Goal: Task Accomplishment & Management: Manage account settings

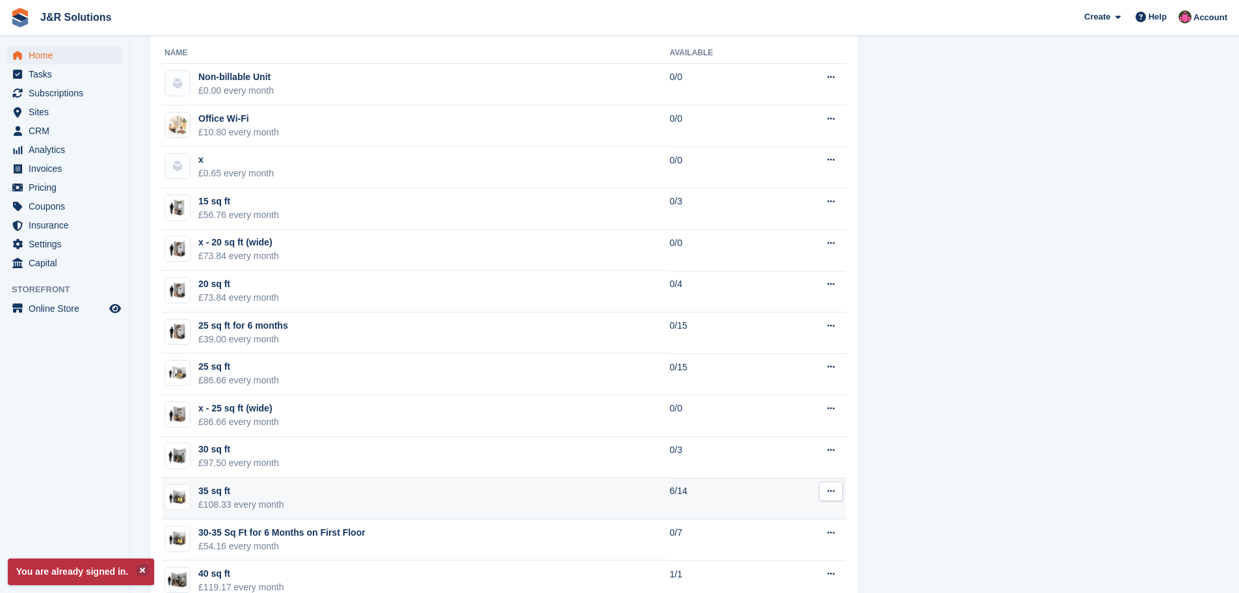
scroll to position [781, 0]
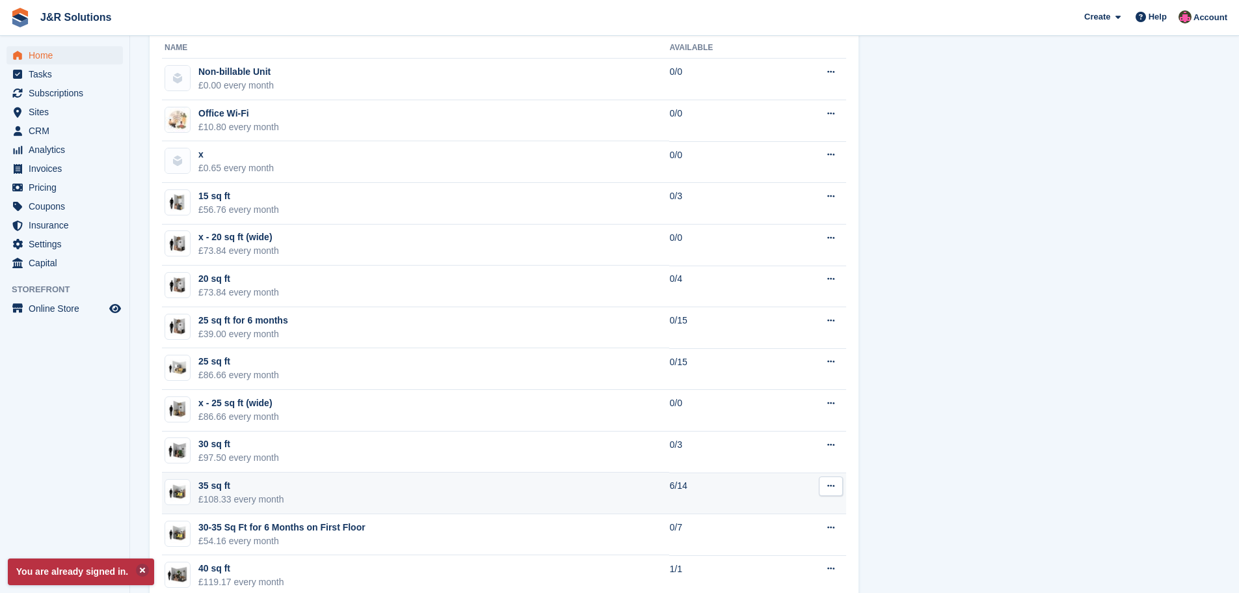
click at [626, 502] on td "35 sq ft £108.33 every month" at bounding box center [415, 493] width 507 height 42
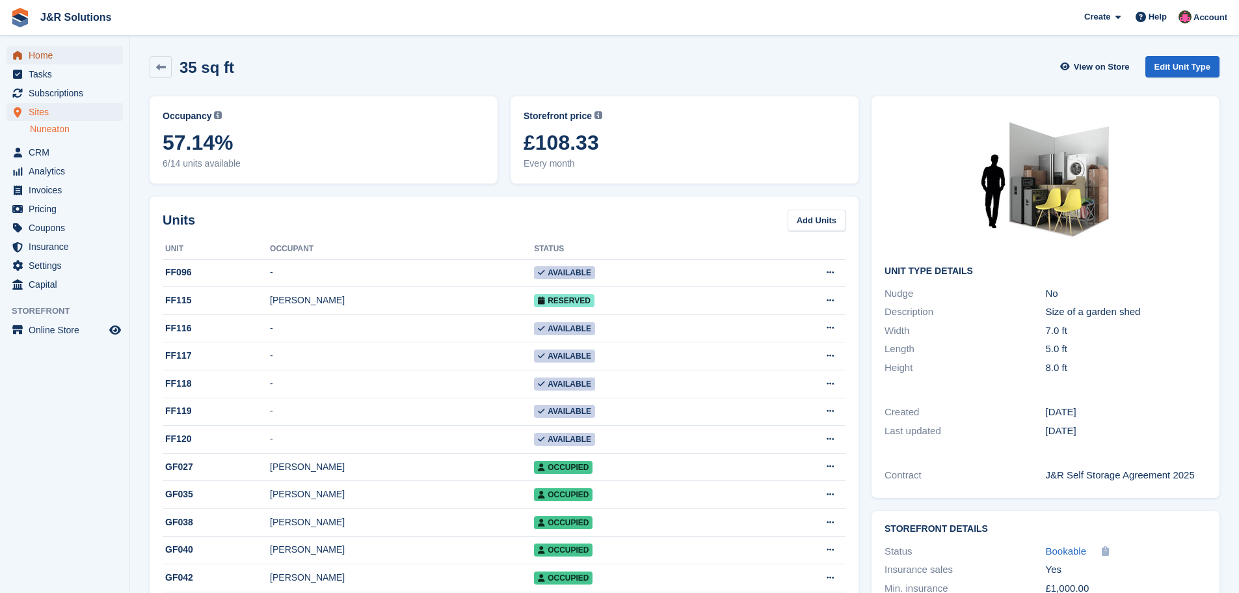
drag, startPoint x: 40, startPoint y: 51, endPoint x: 264, endPoint y: 111, distance: 231.1
click at [40, 51] on span "Home" at bounding box center [68, 55] width 78 height 18
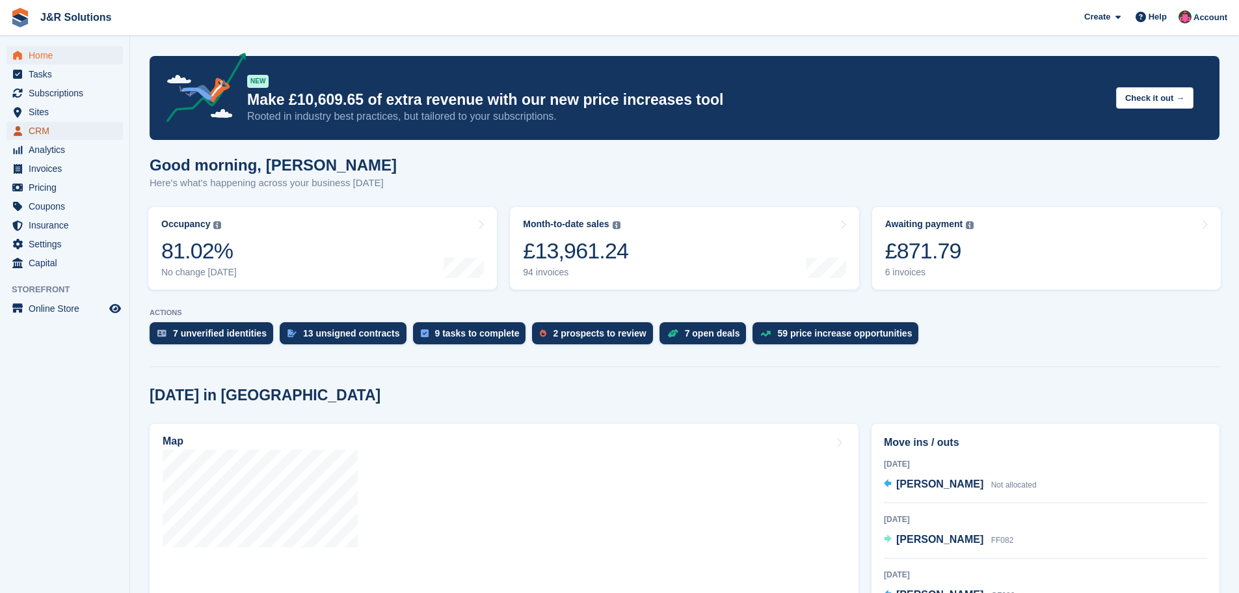
click at [41, 124] on span "CRM" at bounding box center [68, 131] width 78 height 18
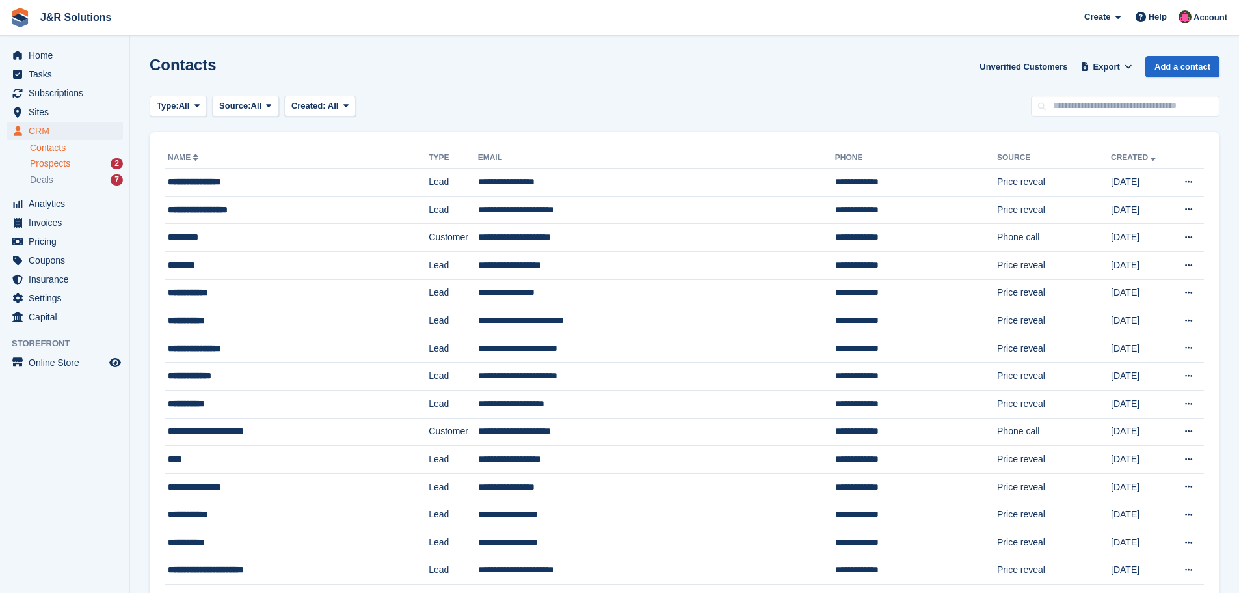
click at [79, 161] on div "Prospects 2" at bounding box center [76, 163] width 93 height 12
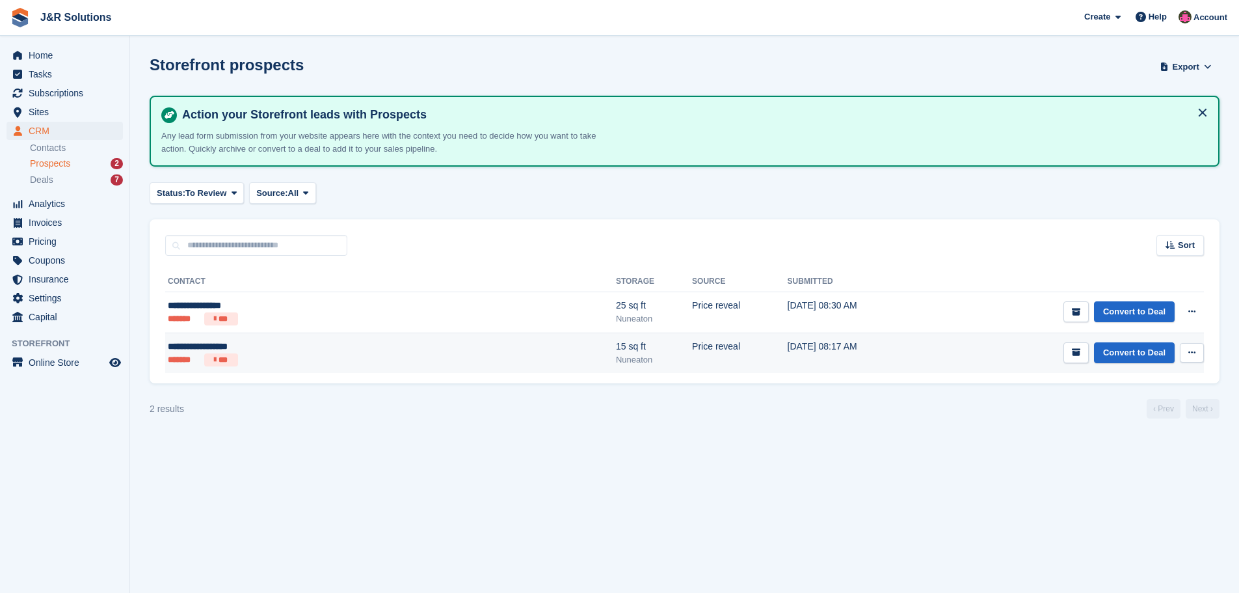
click at [616, 348] on div "15 sq ft" at bounding box center [654, 347] width 76 height 14
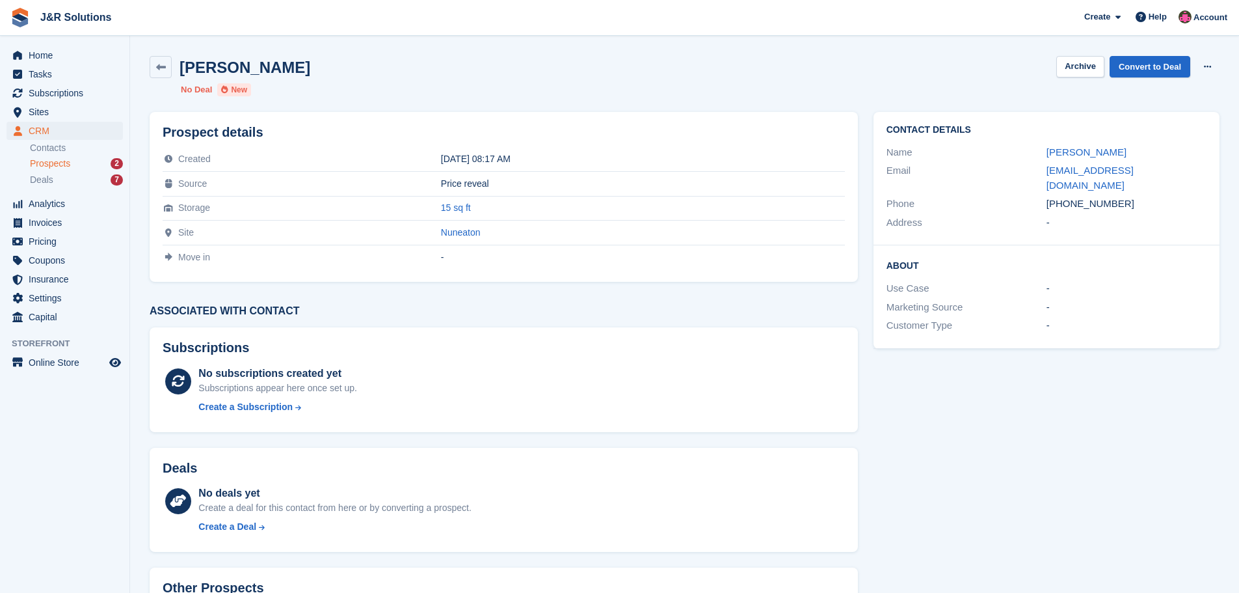
click at [52, 163] on span "Prospects" at bounding box center [50, 163] width 40 height 12
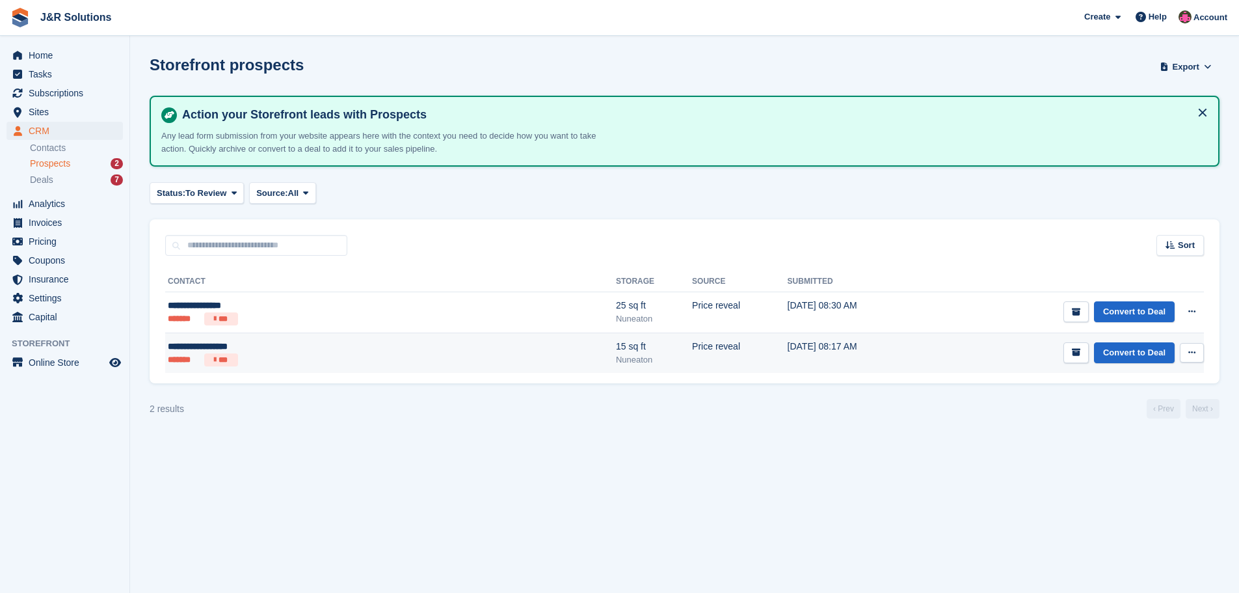
click at [330, 356] on ul "******* ***" at bounding box center [280, 359] width 225 height 13
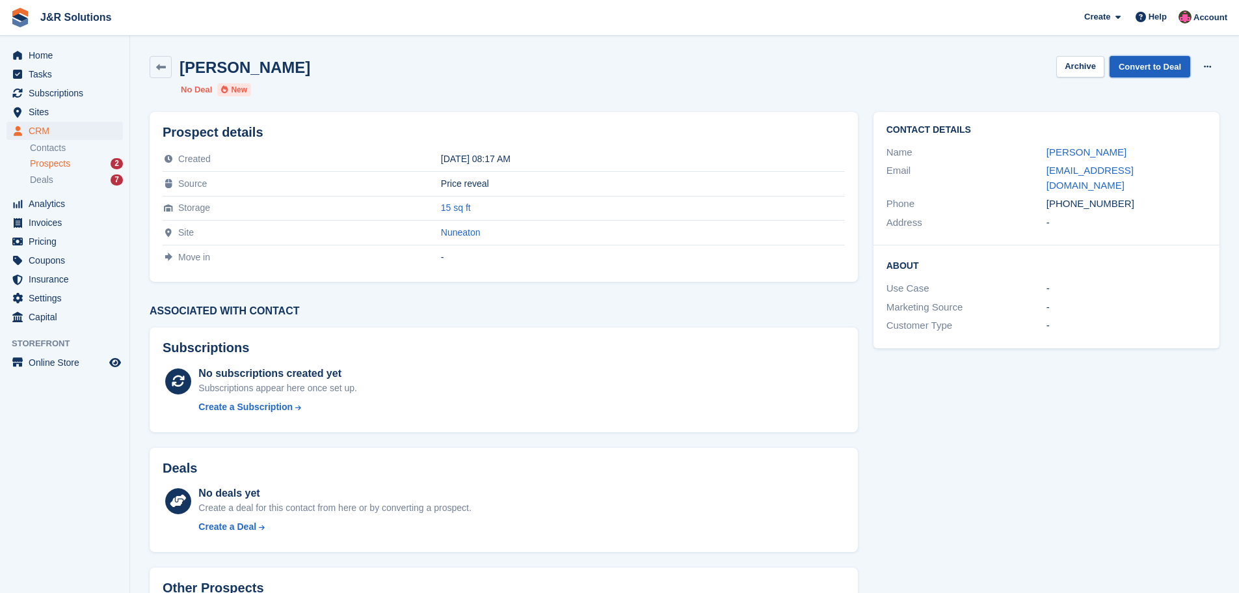
click at [1146, 63] on link "Convert to Deal" at bounding box center [1150, 66] width 81 height 21
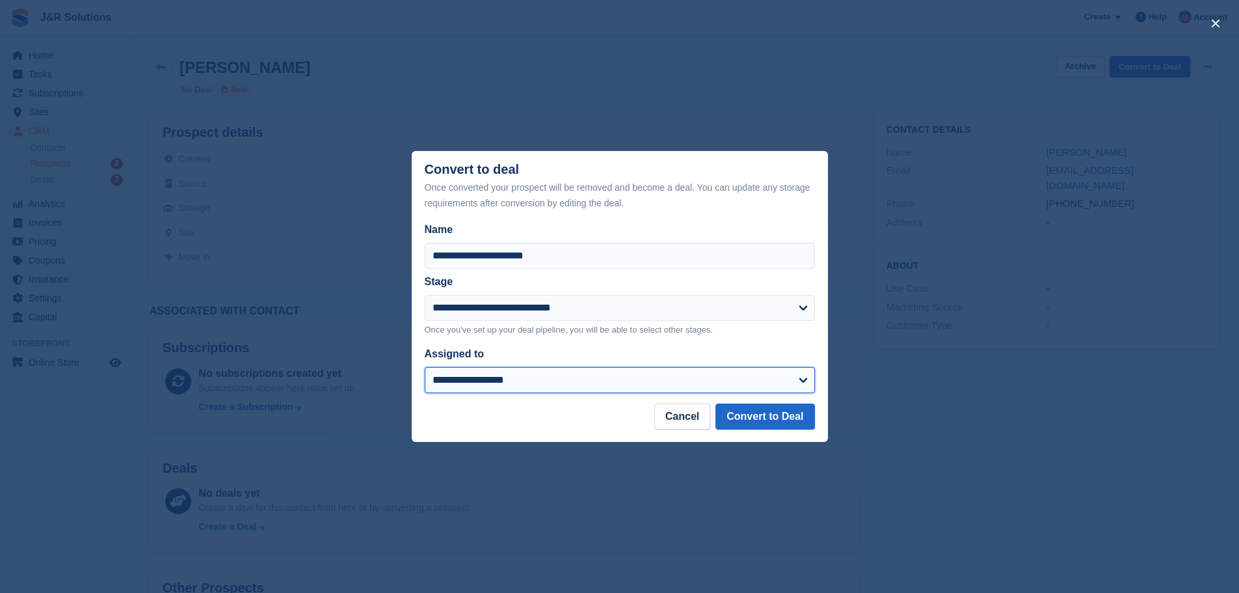
click at [798, 381] on select "**********" at bounding box center [620, 380] width 390 height 26
select select "****"
click at [425, 368] on select "**********" at bounding box center [620, 380] width 390 height 26
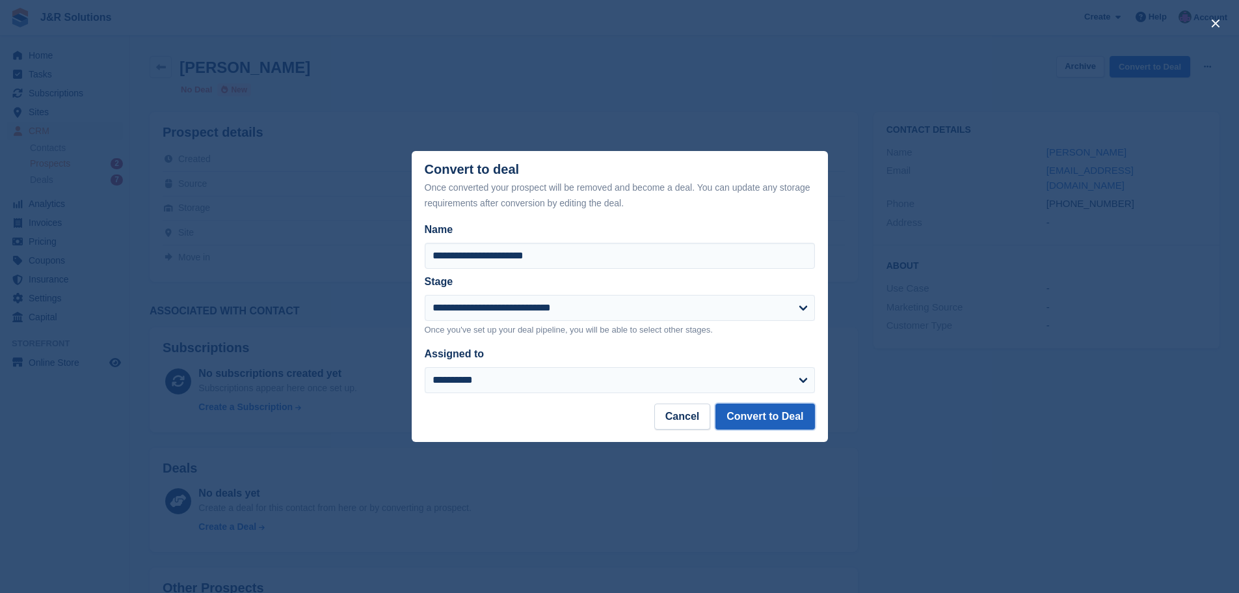
click at [778, 418] on button "Convert to Deal" at bounding box center [765, 416] width 99 height 26
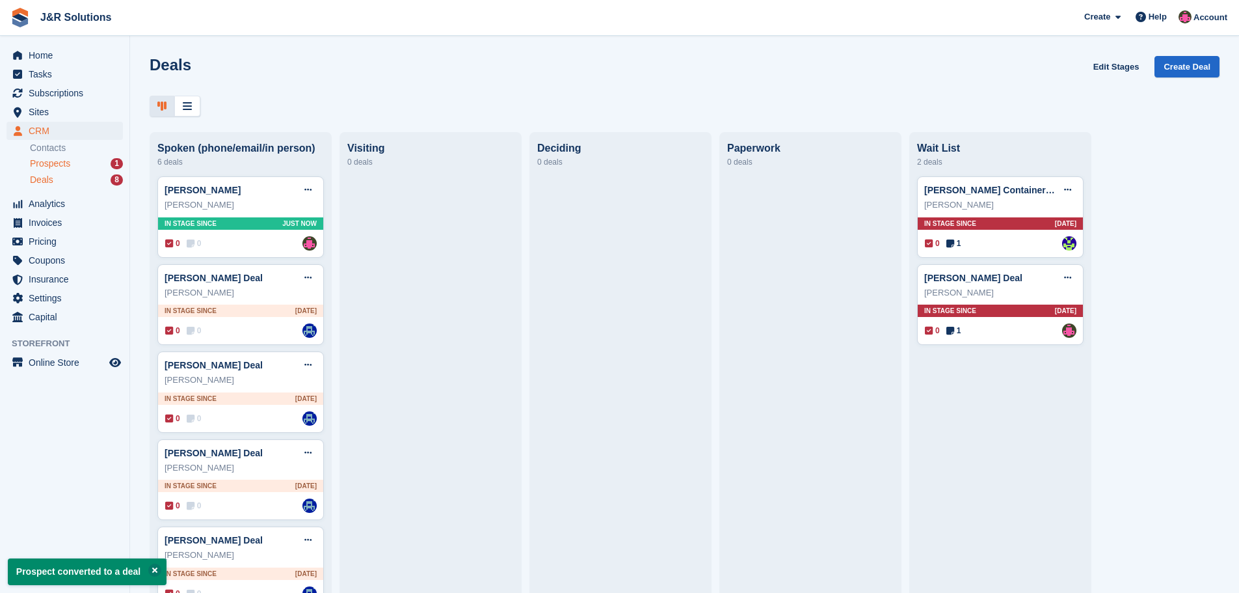
click at [83, 165] on div "Prospects 1" at bounding box center [76, 163] width 93 height 12
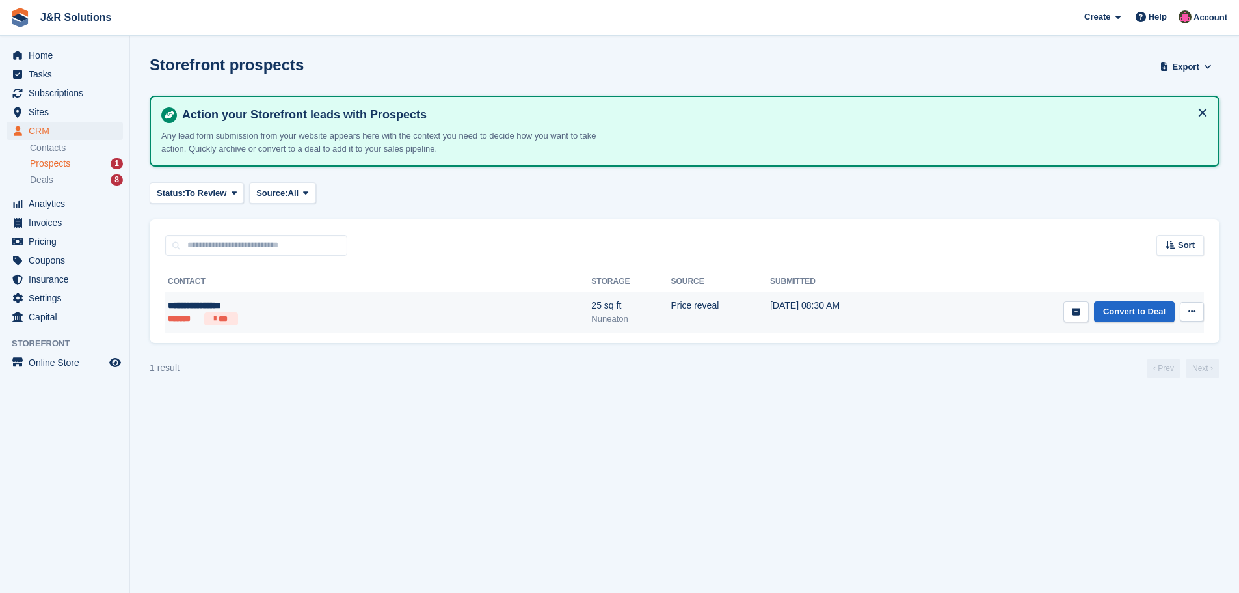
click at [671, 312] on td "Price reveal" at bounding box center [721, 312] width 100 height 40
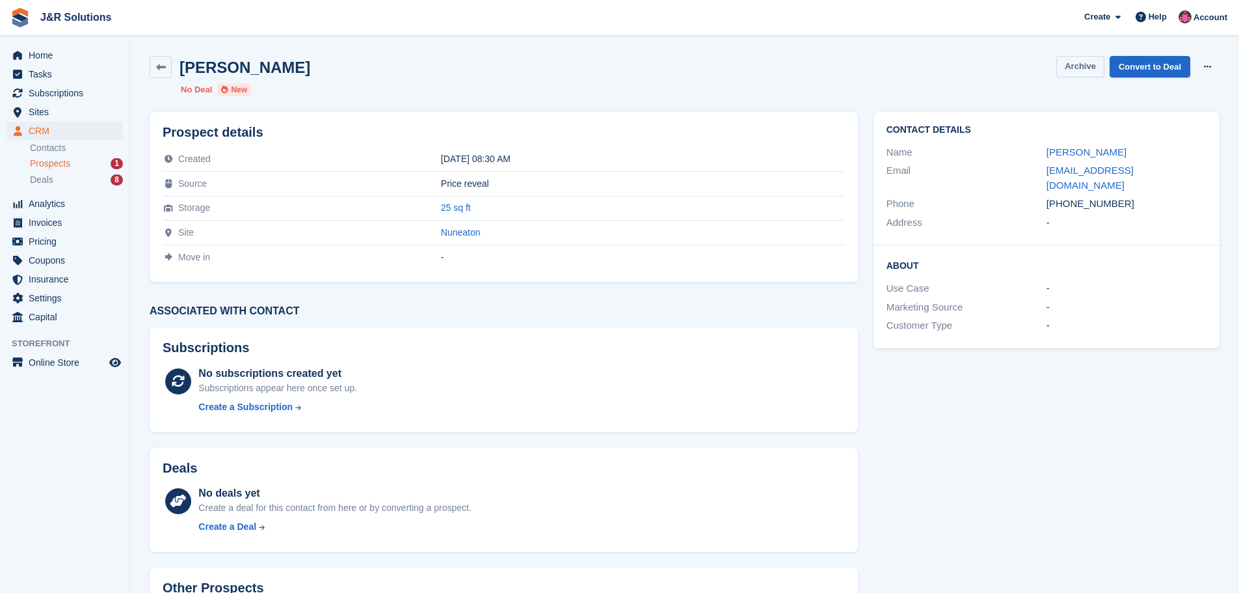
click at [1074, 56] on button "Archive" at bounding box center [1081, 66] width 48 height 21
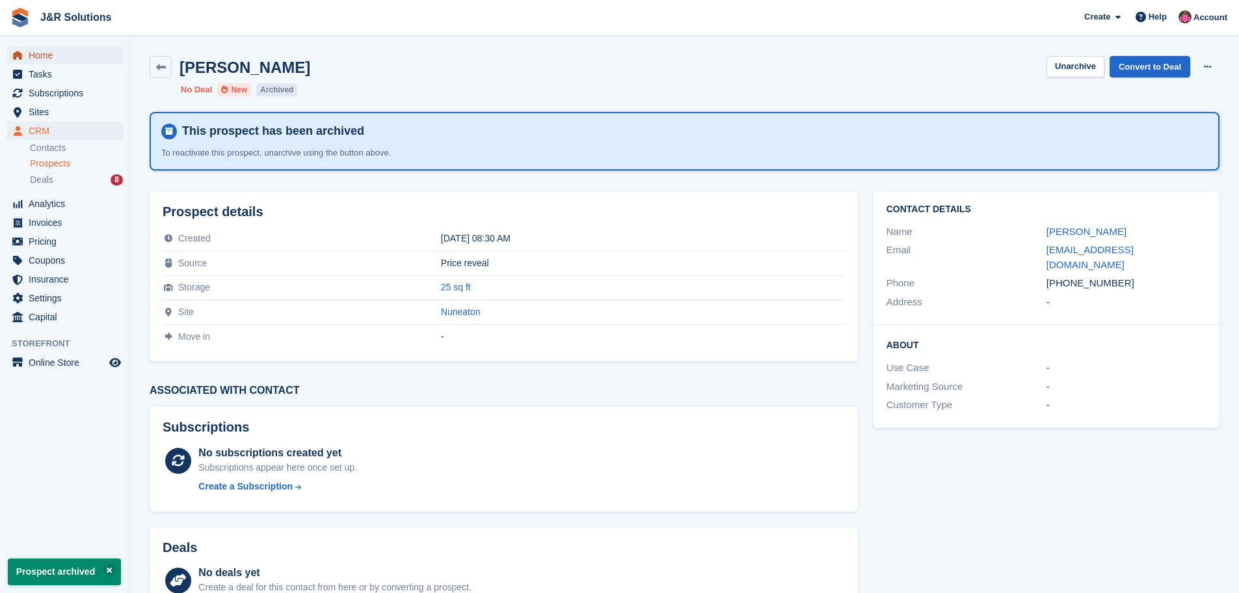
click at [46, 55] on span "Home" at bounding box center [68, 55] width 78 height 18
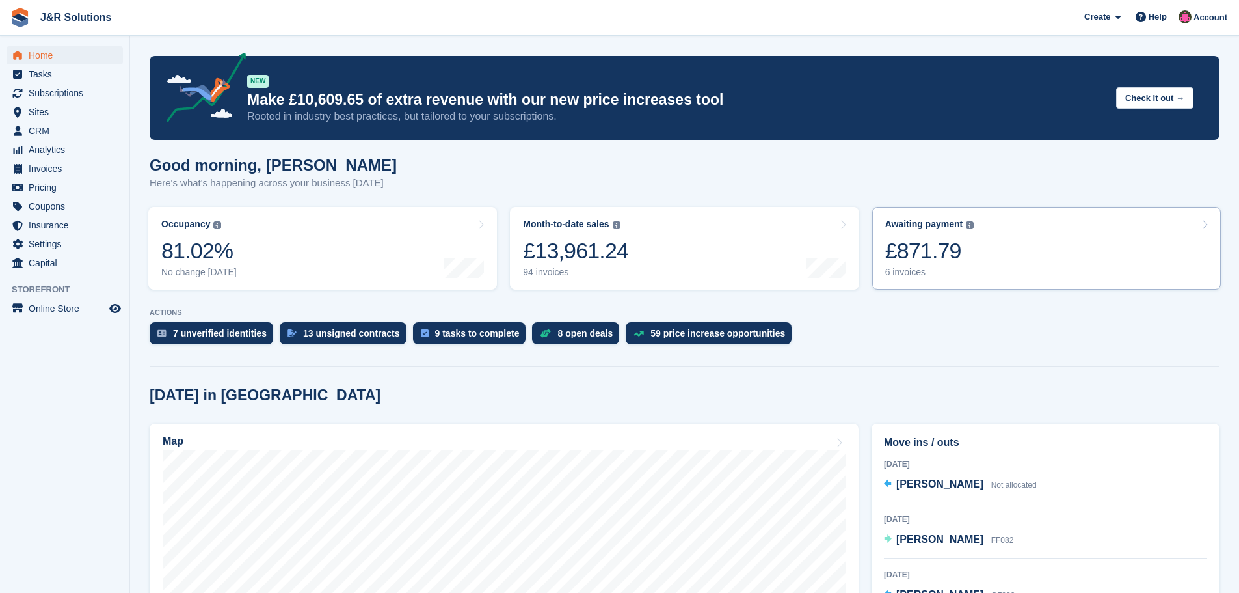
click at [919, 269] on div "6 invoices" at bounding box center [930, 272] width 89 height 11
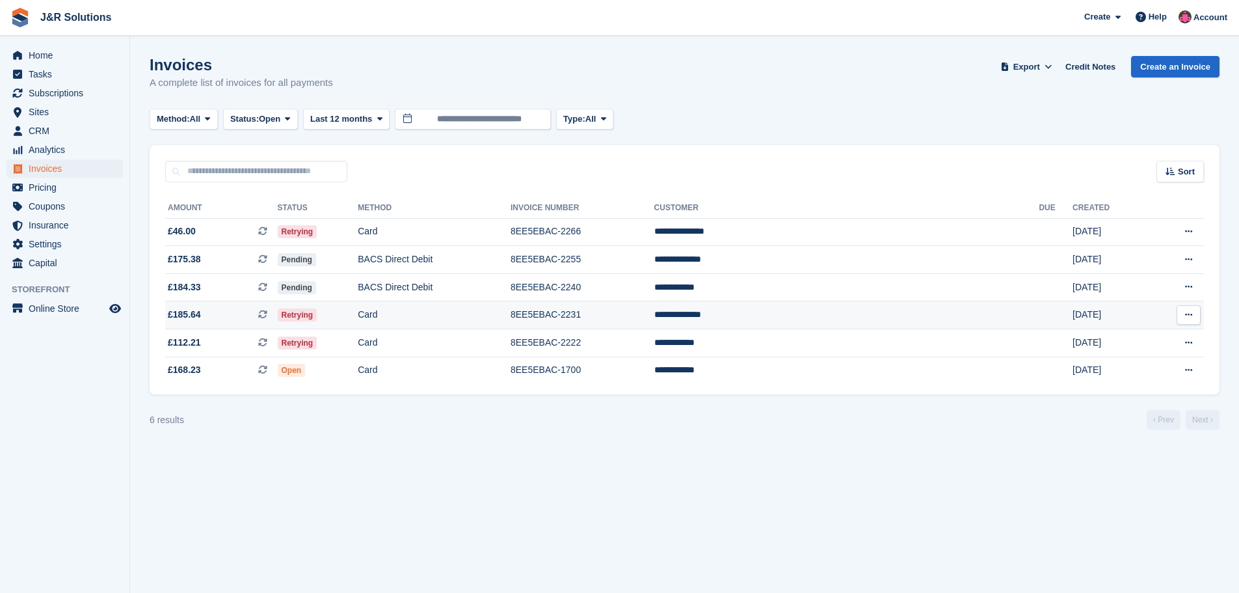
click at [509, 313] on td "Card" at bounding box center [434, 315] width 153 height 28
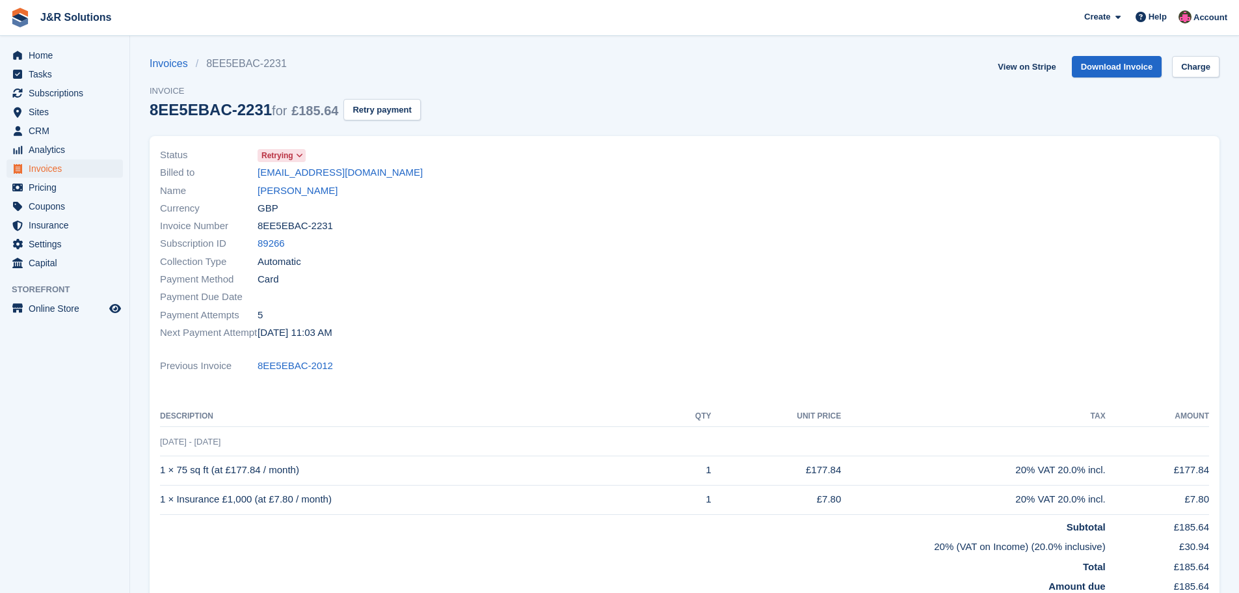
drag, startPoint x: 298, startPoint y: 167, endPoint x: 725, endPoint y: 258, distance: 436.4
click at [725, 258] on div at bounding box center [951, 244] width 533 height 211
click at [271, 187] on link "Daniel Stanoch" at bounding box center [298, 190] width 80 height 15
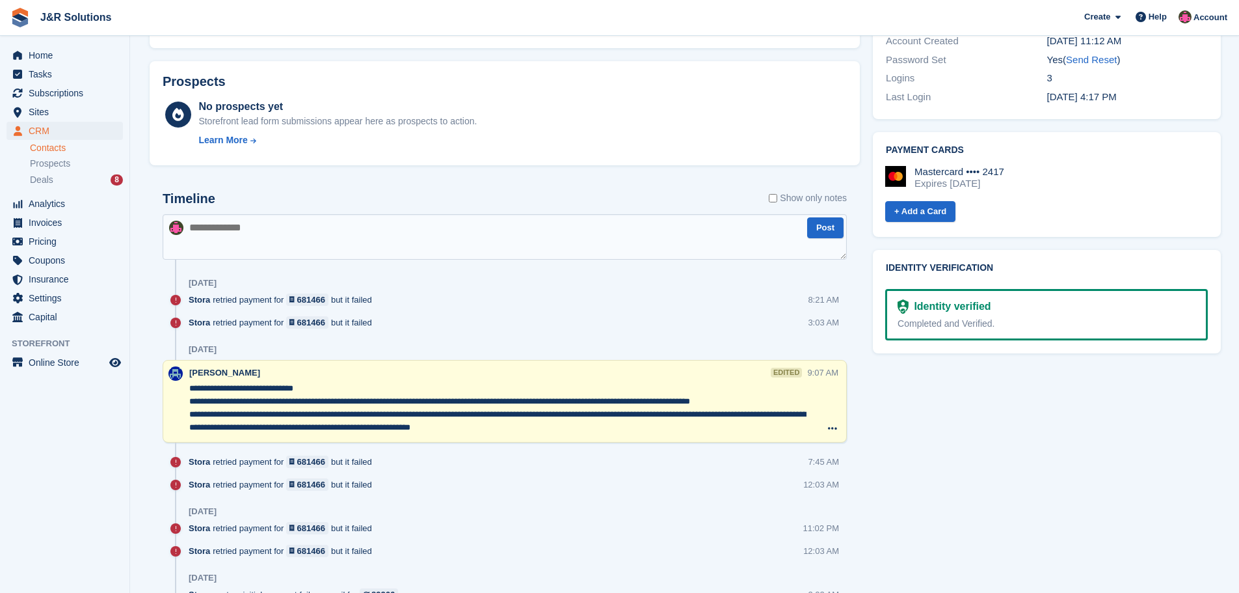
scroll to position [651, 0]
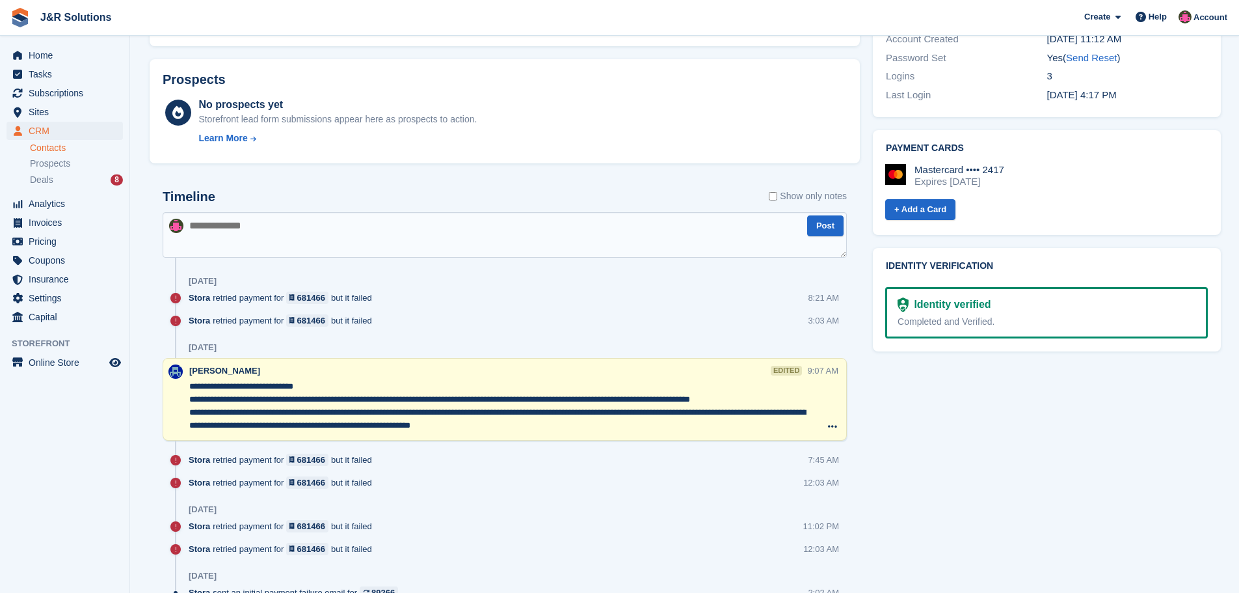
click at [229, 228] on textarea at bounding box center [505, 235] width 684 height 46
type textarea "**********"
click at [820, 226] on button "Post" at bounding box center [825, 225] width 36 height 21
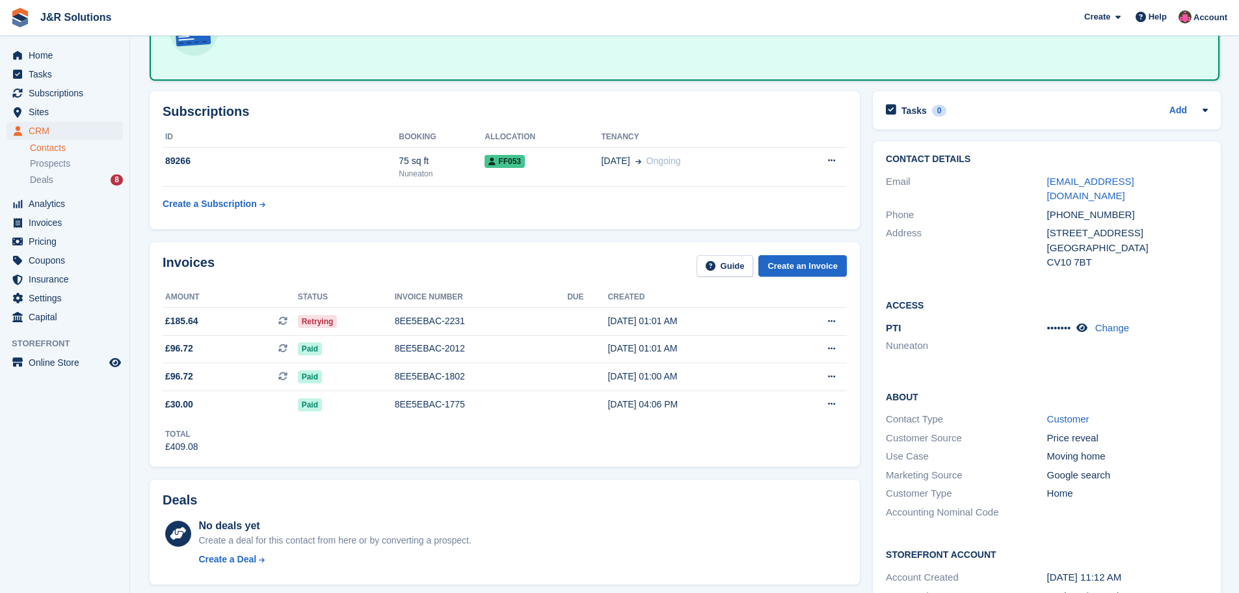
scroll to position [0, 0]
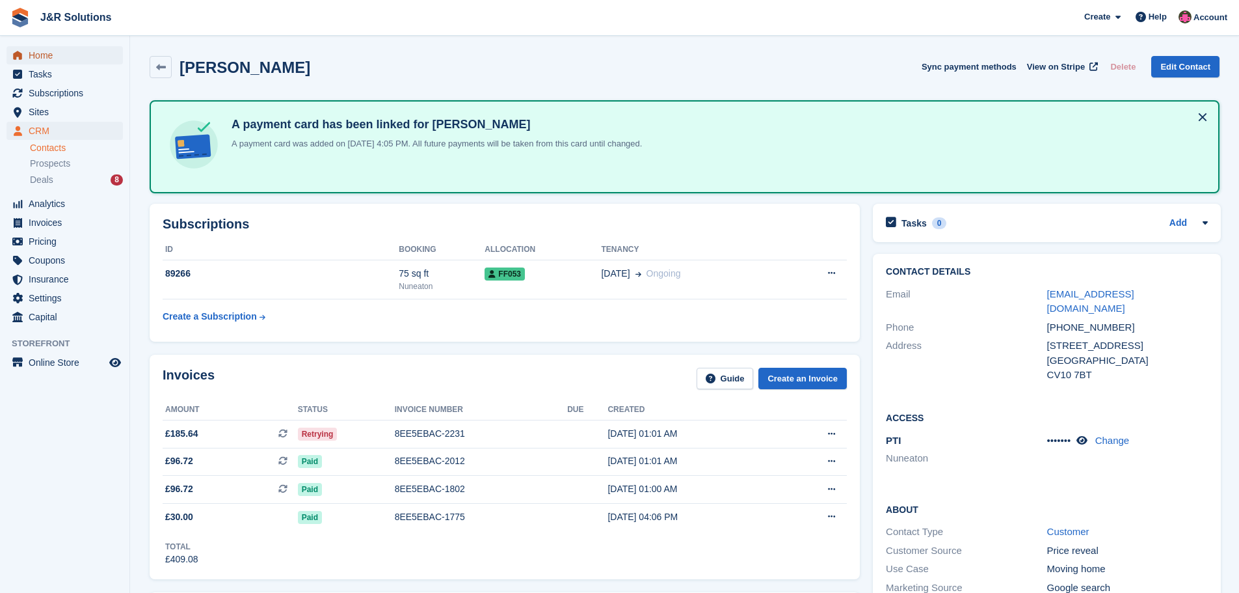
drag, startPoint x: 49, startPoint y: 55, endPoint x: 75, endPoint y: 57, distance: 26.8
click at [49, 55] on span "Home" at bounding box center [68, 55] width 78 height 18
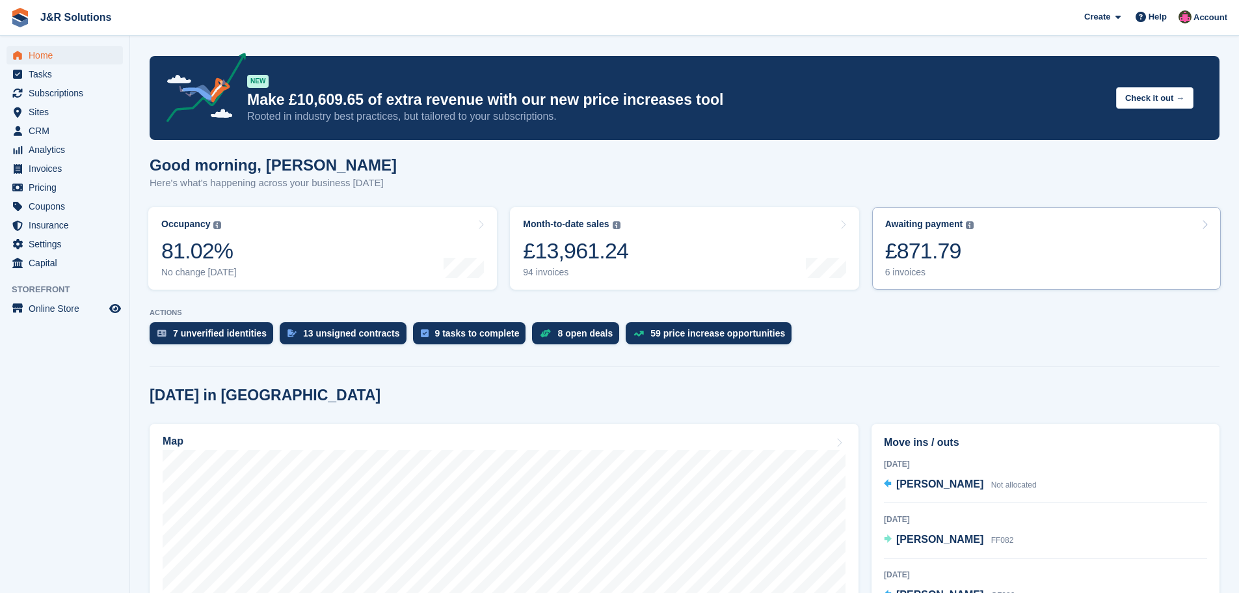
click at [913, 268] on div "6 invoices" at bounding box center [930, 272] width 89 height 11
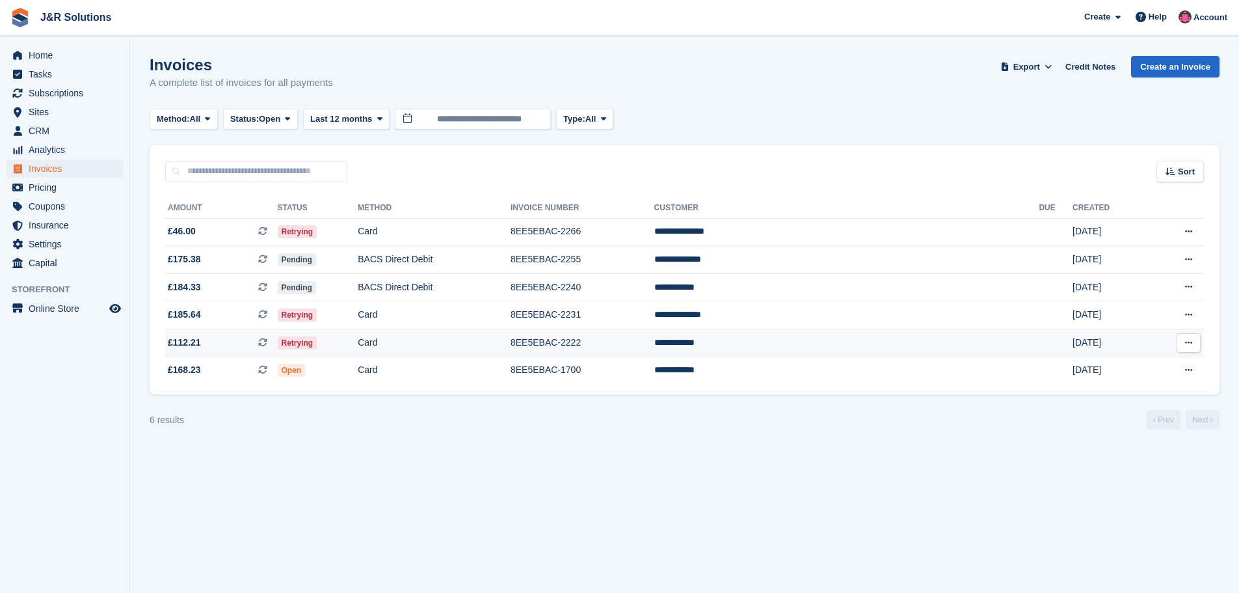
click at [655, 342] on td "8EE5EBAC-2222" at bounding box center [583, 343] width 144 height 28
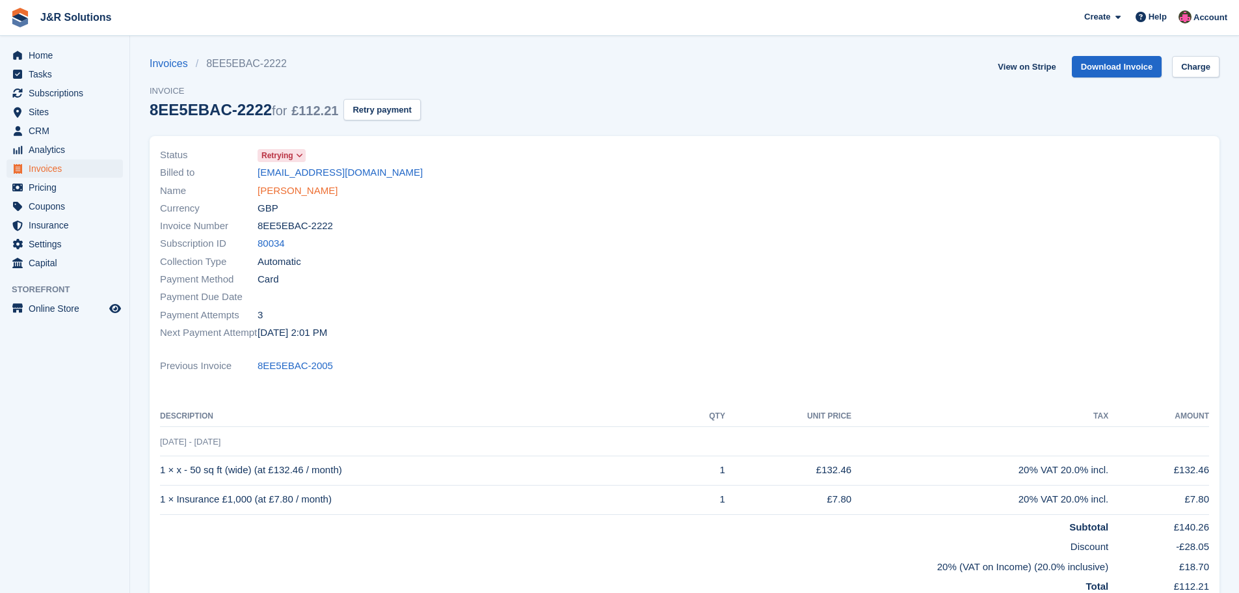
click at [299, 191] on link "[PERSON_NAME]" at bounding box center [298, 190] width 80 height 15
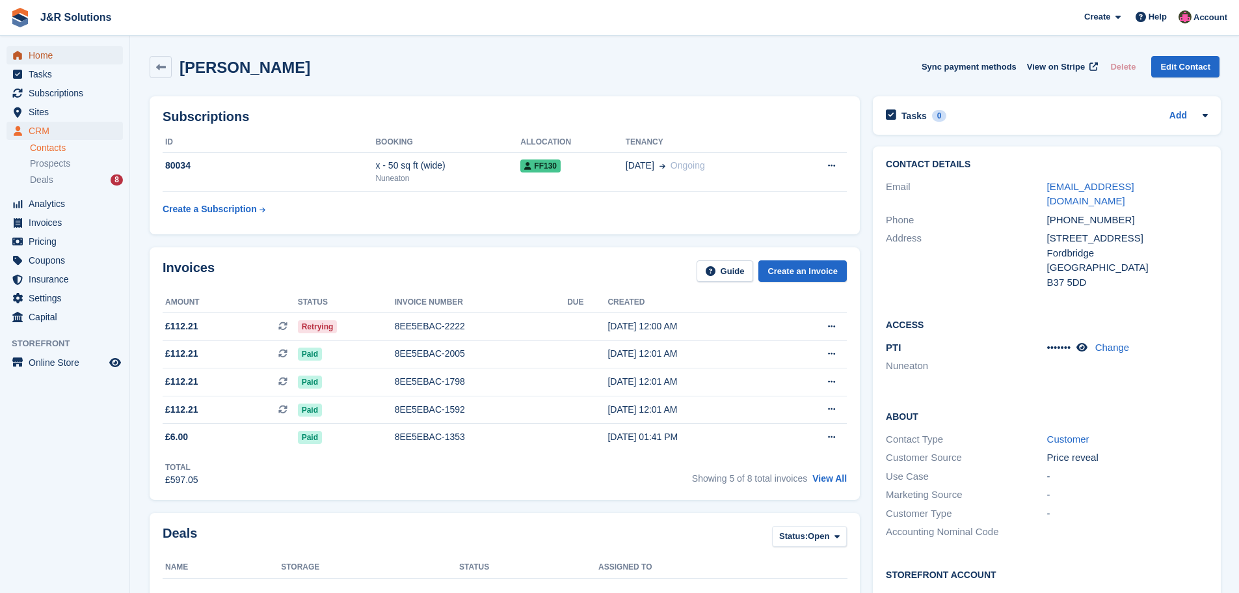
click at [27, 55] on link "Home" at bounding box center [65, 55] width 116 height 18
